Goal: Entertainment & Leisure: Consume media (video, audio)

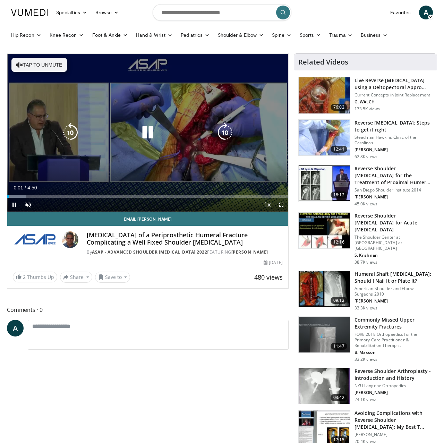
click at [150, 135] on icon "Video Player" at bounding box center [147, 132] width 19 height 19
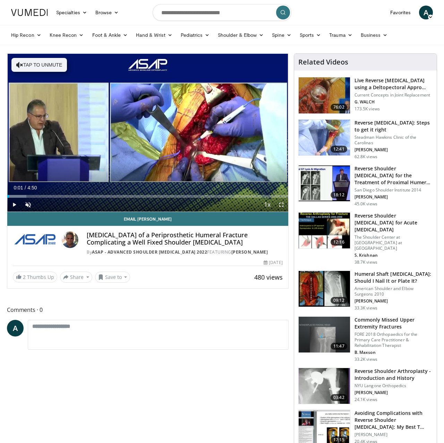
click at [16, 205] on span "Video Player" at bounding box center [14, 205] width 14 height 14
click at [27, 204] on span "Video Player" at bounding box center [28, 205] width 14 height 14
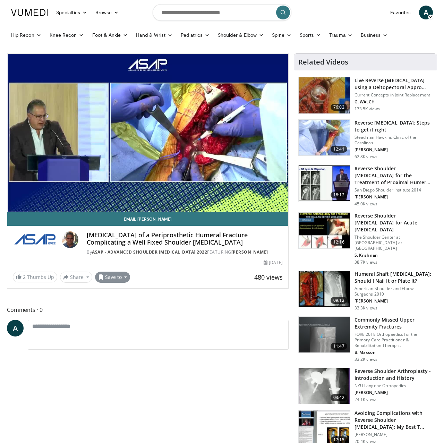
click at [109, 282] on button "Save to" at bounding box center [112, 277] width 35 height 11
click at [122, 296] on span "Add to Favorites" at bounding box center [125, 292] width 43 height 8
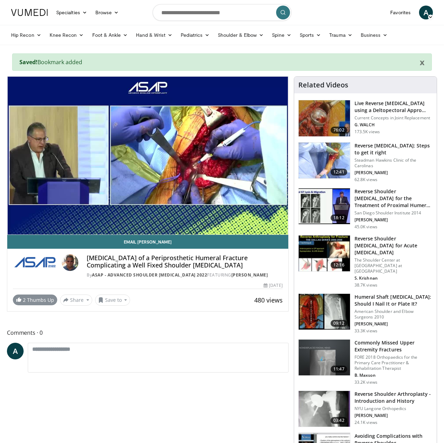
click at [39, 305] on link "2 Thumbs Up" at bounding box center [35, 300] width 44 height 11
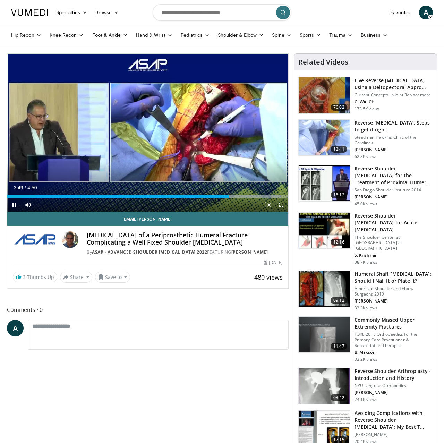
click at [279, 205] on span "Video Player" at bounding box center [282, 205] width 14 height 14
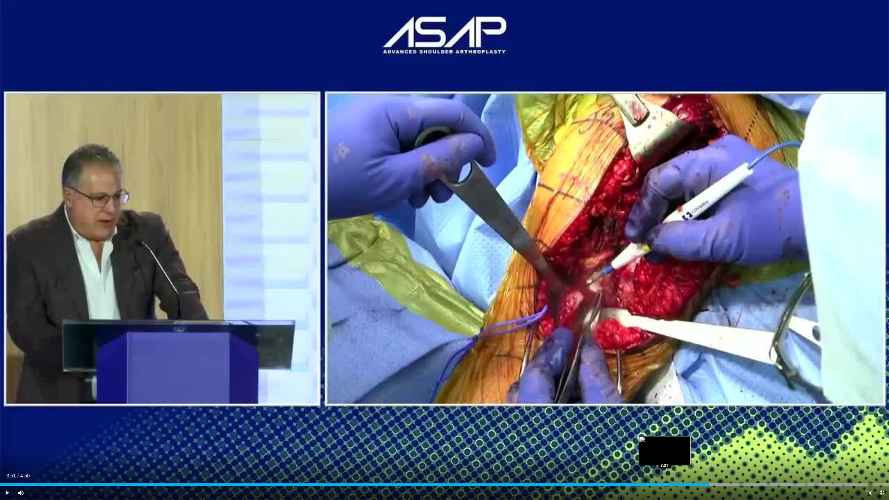
click at [444, 443] on div "Progress Bar" at bounding box center [664, 484] width 1 height 3
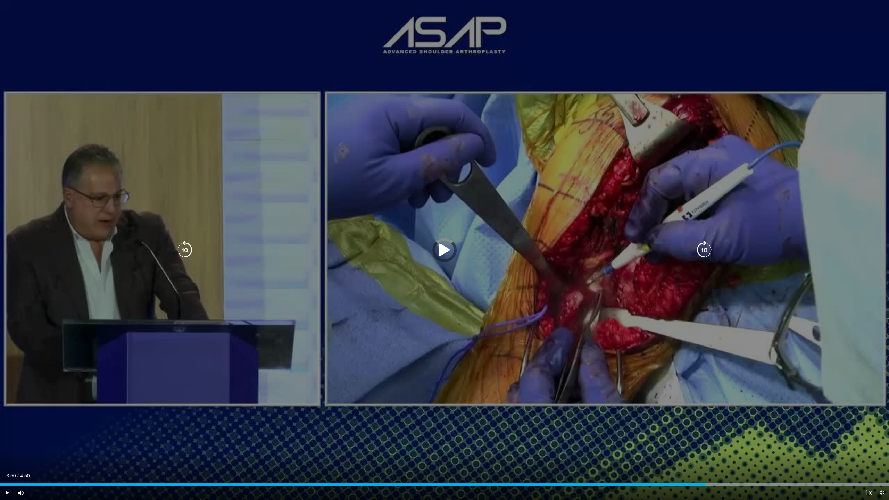
click at [430, 443] on div "Loaded : 99.98% 3:50 2:20" at bounding box center [444, 482] width 889 height 7
click at [410, 443] on div "Loaded : 99.98% 2:20 2:14" at bounding box center [444, 482] width 889 height 7
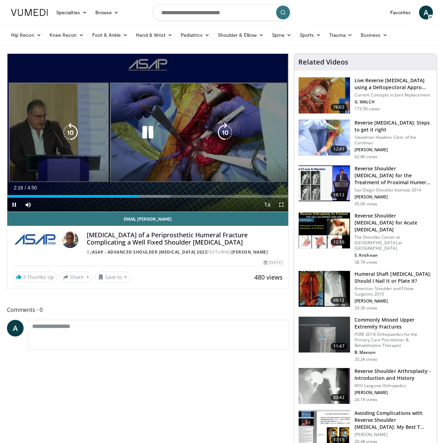
click at [151, 148] on div "10 seconds Tap to unmute" at bounding box center [147, 133] width 281 height 158
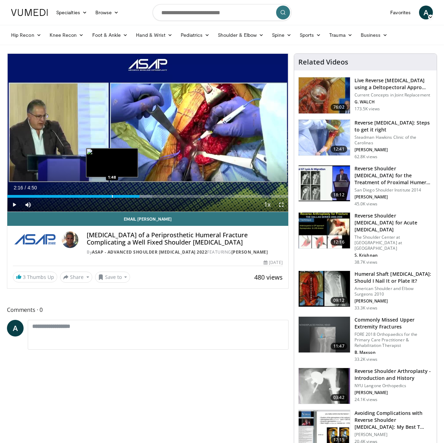
click at [112, 196] on div "Loaded : 51.64% 2:16 1:48" at bounding box center [147, 196] width 281 height 3
click at [126, 195] on div "Progress Bar" at bounding box center [126, 196] width 1 height 3
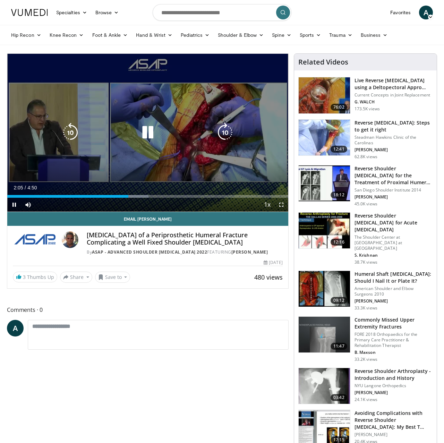
click at [218, 134] on icon "Video Player" at bounding box center [225, 132] width 19 height 19
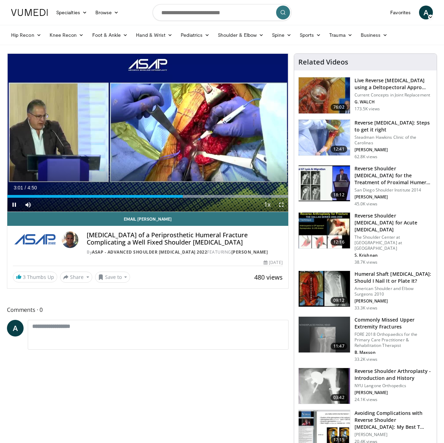
click at [284, 205] on span "Video Player" at bounding box center [282, 205] width 14 height 14
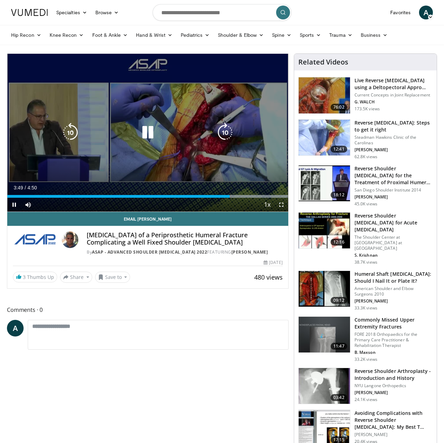
click at [143, 133] on icon "Video Player" at bounding box center [147, 132] width 19 height 19
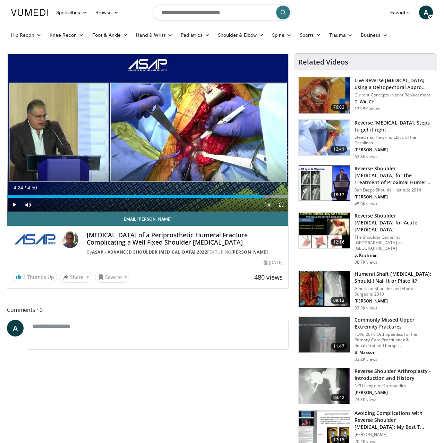
click at [284, 205] on span "Video Player" at bounding box center [282, 205] width 14 height 14
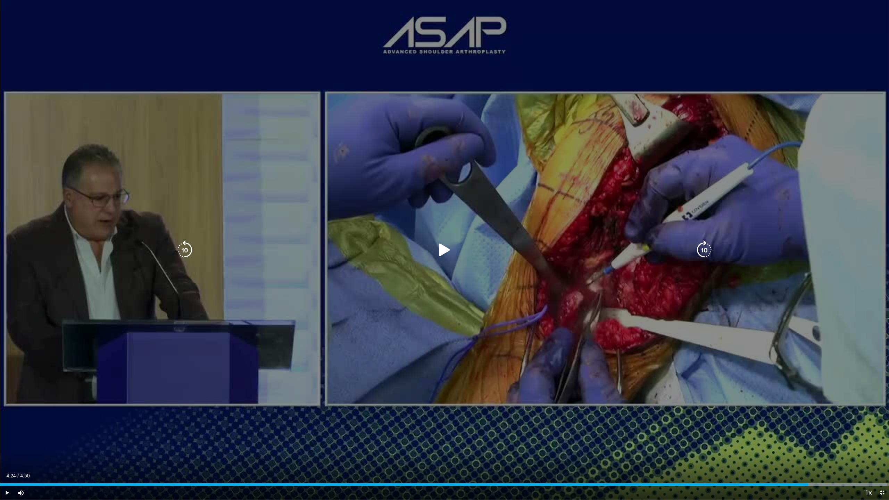
click at [444, 247] on icon "Video Player" at bounding box center [444, 249] width 19 height 19
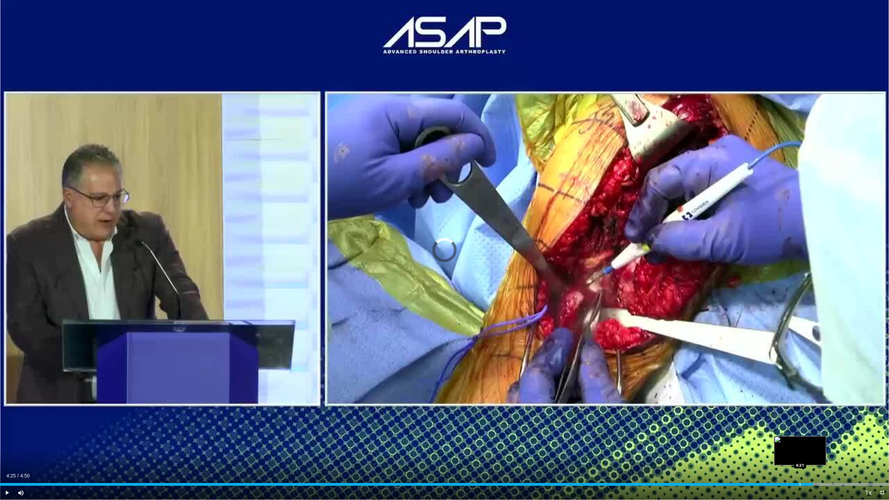
click at [444, 443] on div "Loaded : 99.77% 4:25 4:21" at bounding box center [444, 482] width 889 height 7
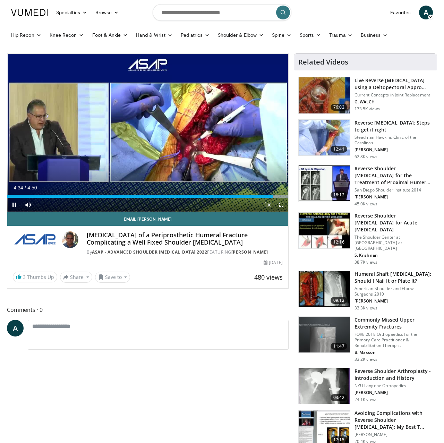
click at [281, 203] on span "Video Player" at bounding box center [282, 205] width 14 height 14
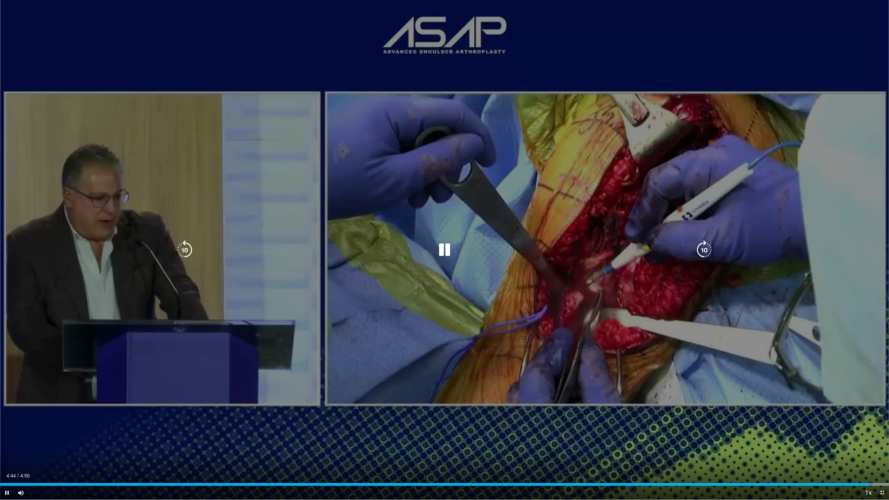
click at [444, 330] on div "10 seconds Tap to unmute" at bounding box center [444, 249] width 889 height 499
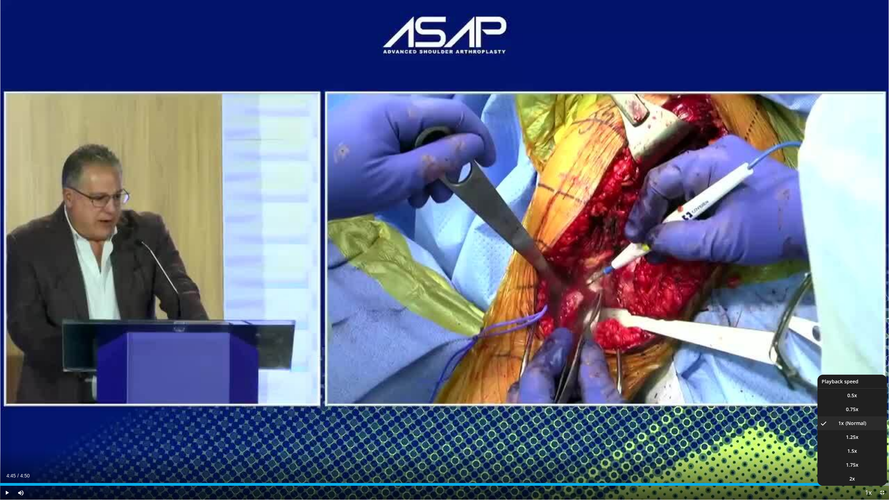
click at [444, 443] on button "Playback Rate" at bounding box center [868, 493] width 14 height 14
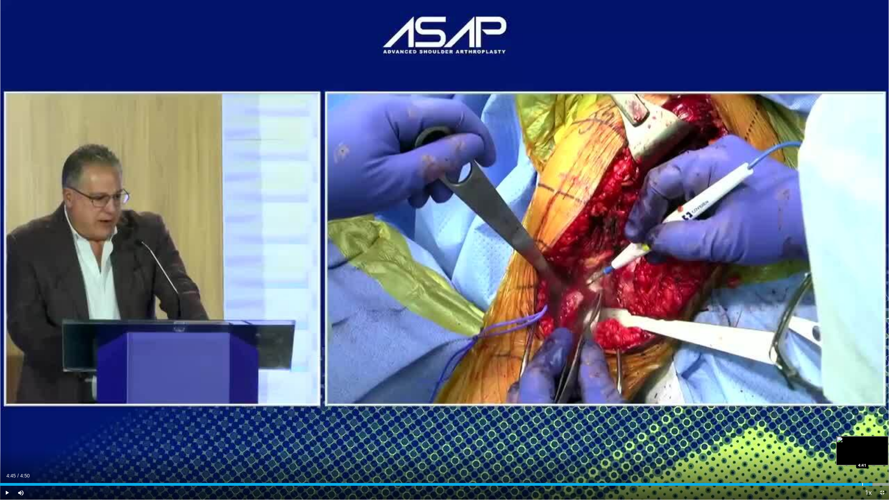
click at [444, 443] on div "Loaded : 99.95% 4:45 4:41" at bounding box center [444, 482] width 889 height 7
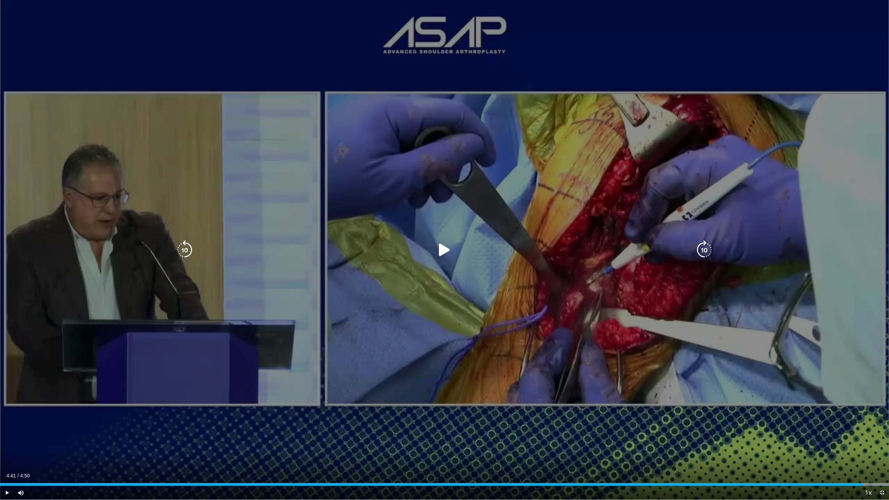
click at [444, 443] on div "10 seconds Tap to unmute" at bounding box center [444, 249] width 889 height 499
